Goal: Information Seeking & Learning: Understand process/instructions

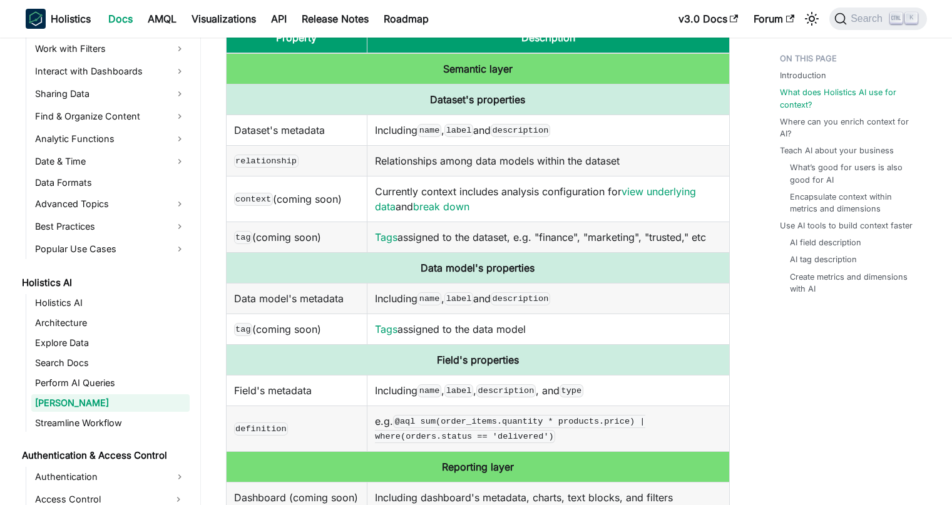
scroll to position [301, 0]
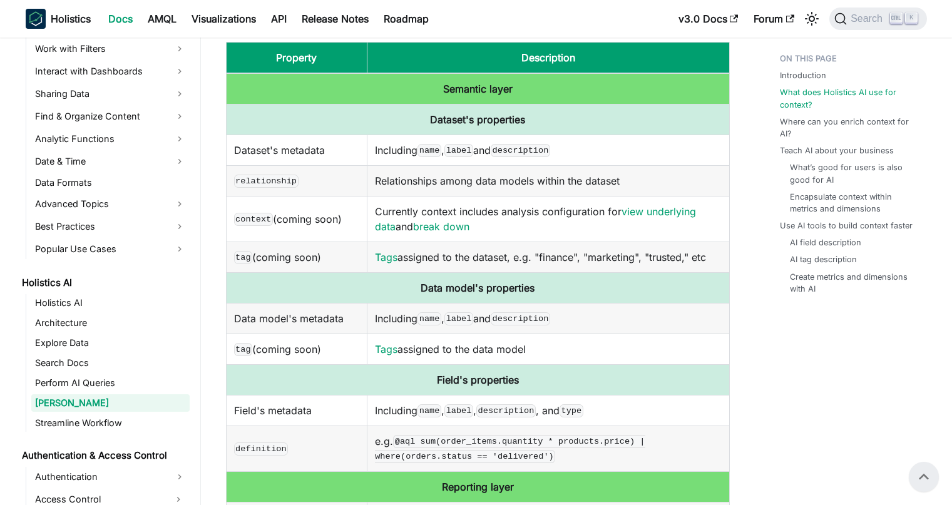
click at [539, 141] on td "Including name , label and description" at bounding box center [549, 150] width 362 height 31
click at [542, 147] on code "description" at bounding box center [520, 150] width 59 height 13
click at [585, 153] on td "Including name , label and description" at bounding box center [549, 150] width 362 height 31
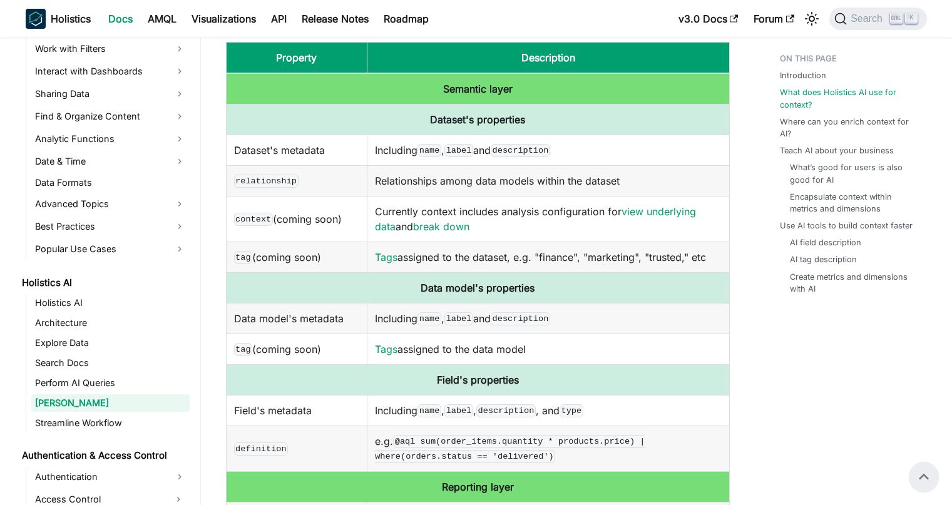
click at [547, 149] on code "description" at bounding box center [520, 150] width 59 height 13
click at [293, 234] on td "context (coming soon)" at bounding box center [297, 219] width 142 height 46
click at [262, 217] on code "context" at bounding box center [253, 219] width 39 height 13
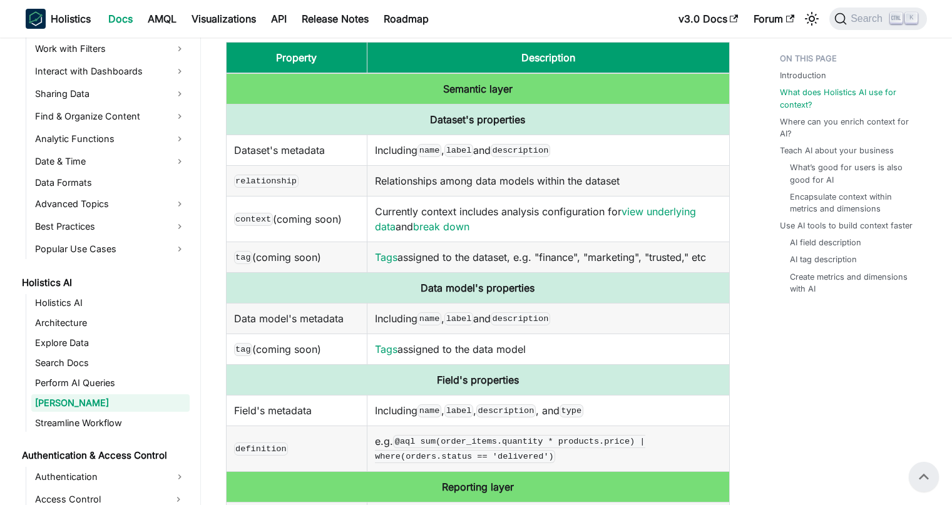
click at [550, 229] on td "Currently context includes analysis configuration for view underlying data and …" at bounding box center [549, 219] width 362 height 46
drag, startPoint x: 325, startPoint y: 254, endPoint x: 235, endPoint y: 211, distance: 99.1
click at [235, 211] on tbody "Semantic layer Dataset's properties Dataset's metadata Including name , label a…" at bounding box center [477, 417] width 503 height 689
click at [292, 222] on td "context (coming soon)" at bounding box center [297, 219] width 142 height 46
click at [285, 220] on td "context (coming soon)" at bounding box center [297, 219] width 142 height 46
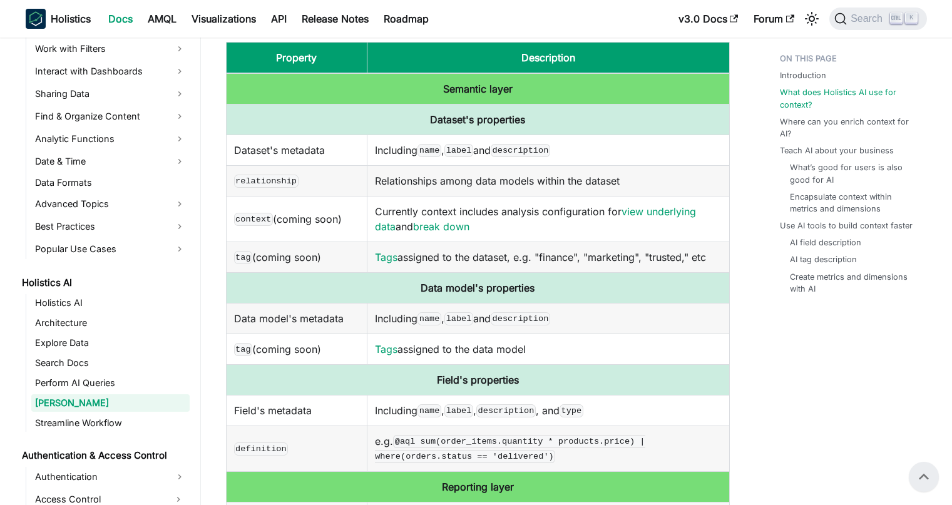
click at [311, 216] on td "context (coming soon)" at bounding box center [297, 219] width 142 height 46
click at [333, 229] on td "context (coming soon)" at bounding box center [297, 219] width 142 height 46
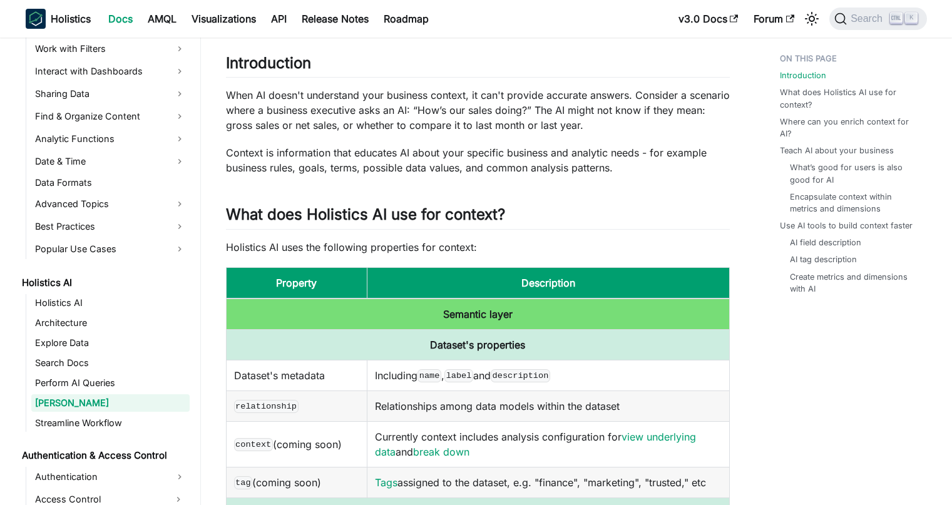
scroll to position [0, 0]
